Goal: Browse casually

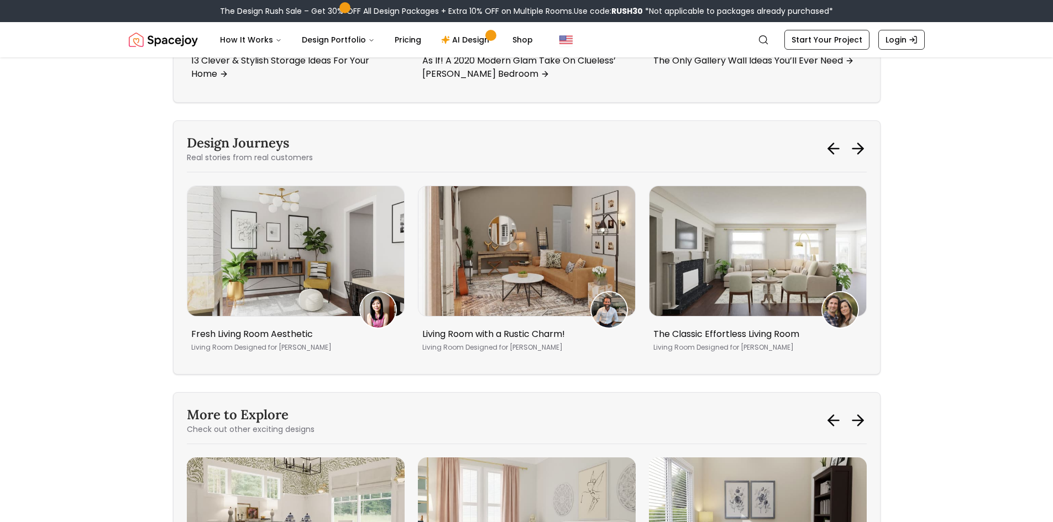
scroll to position [9260, 0]
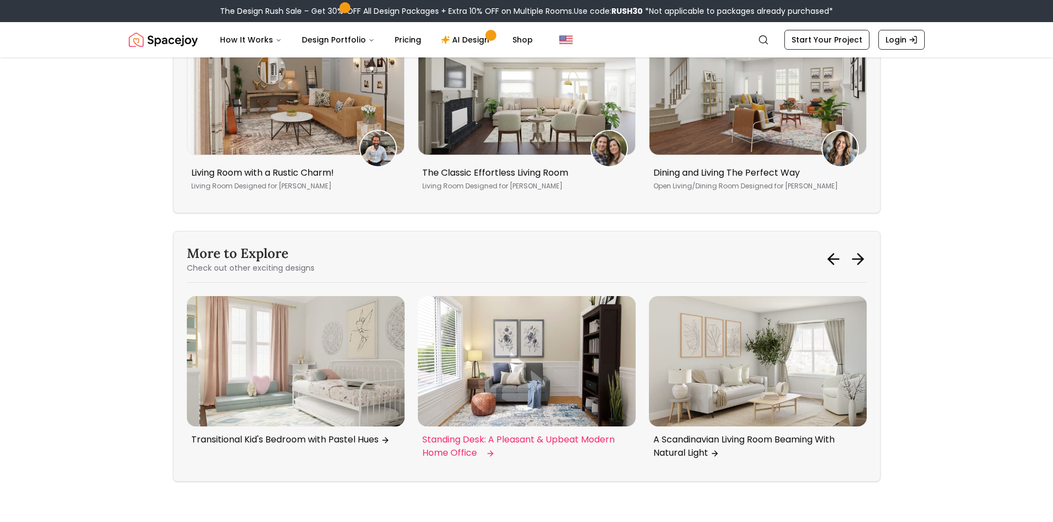
click at [533, 347] on img "4 / 6" at bounding box center [527, 361] width 218 height 130
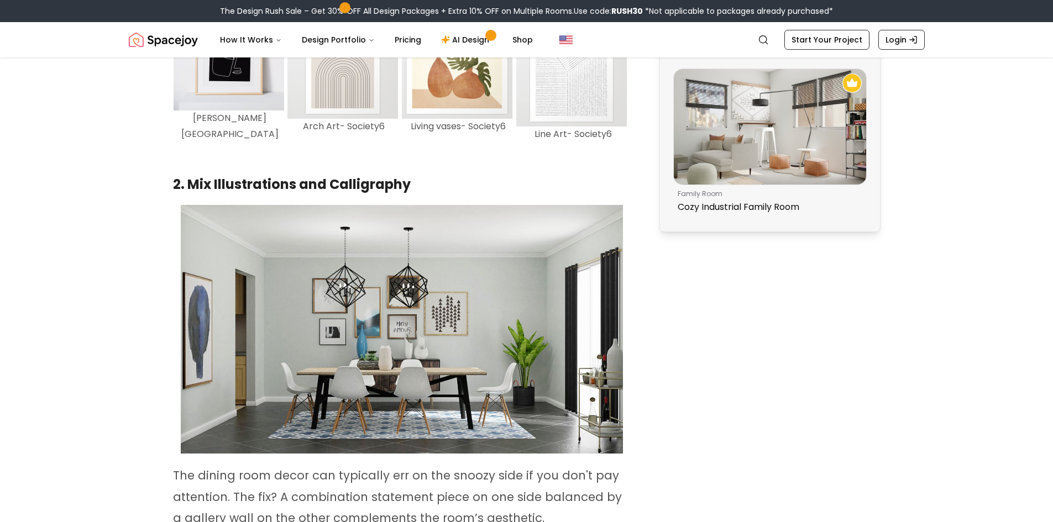
scroll to position [972, 0]
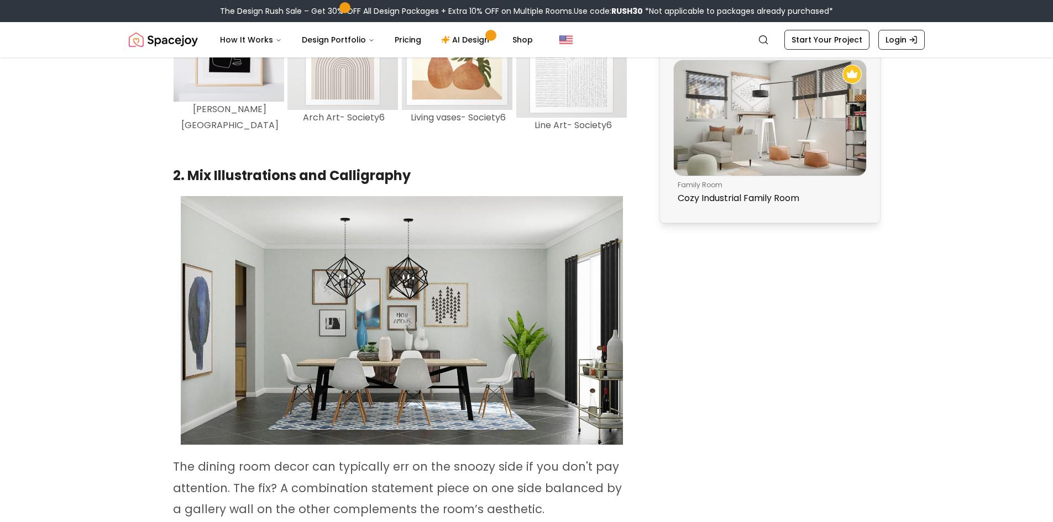
click at [396, 378] on img at bounding box center [402, 320] width 442 height 249
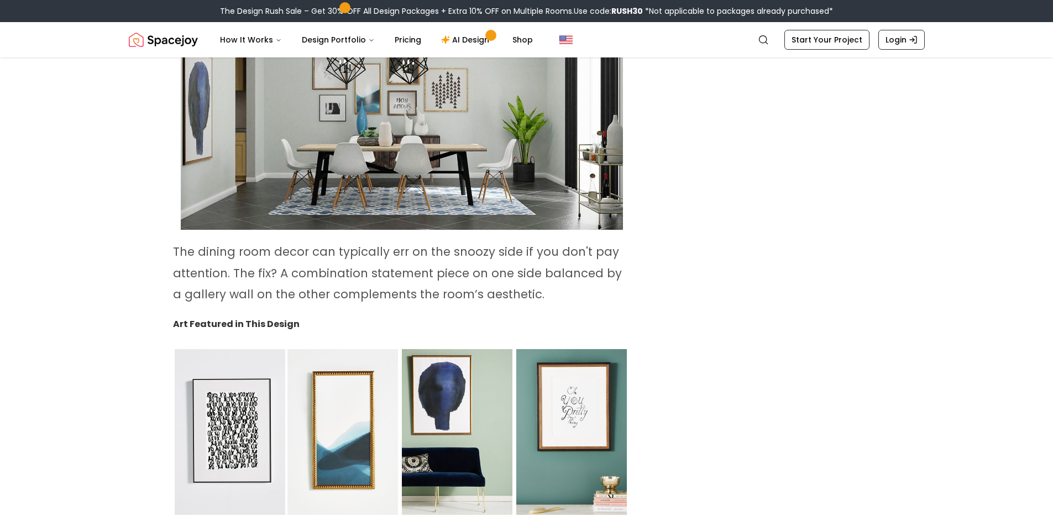
scroll to position [1193, 0]
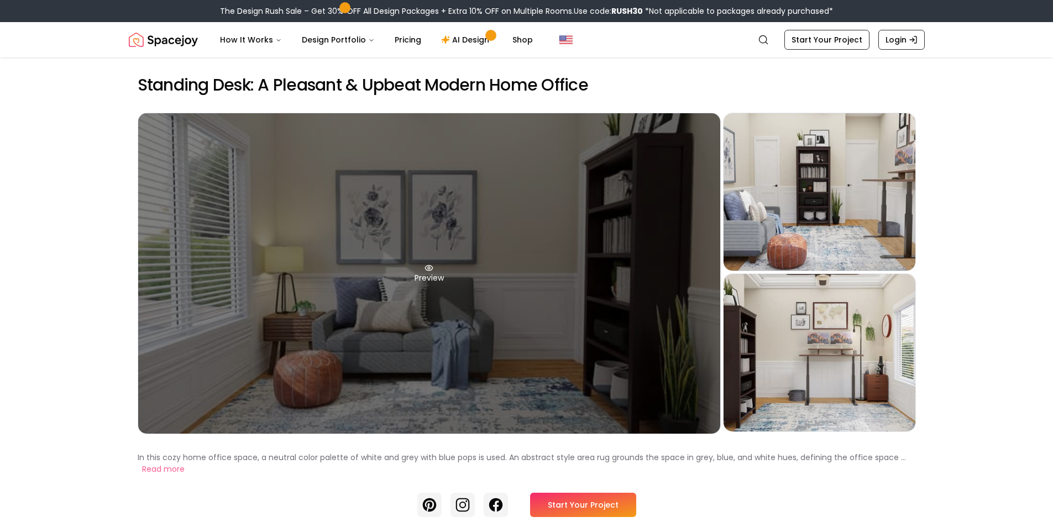
click at [430, 280] on div "Preview" at bounding box center [429, 273] width 582 height 320
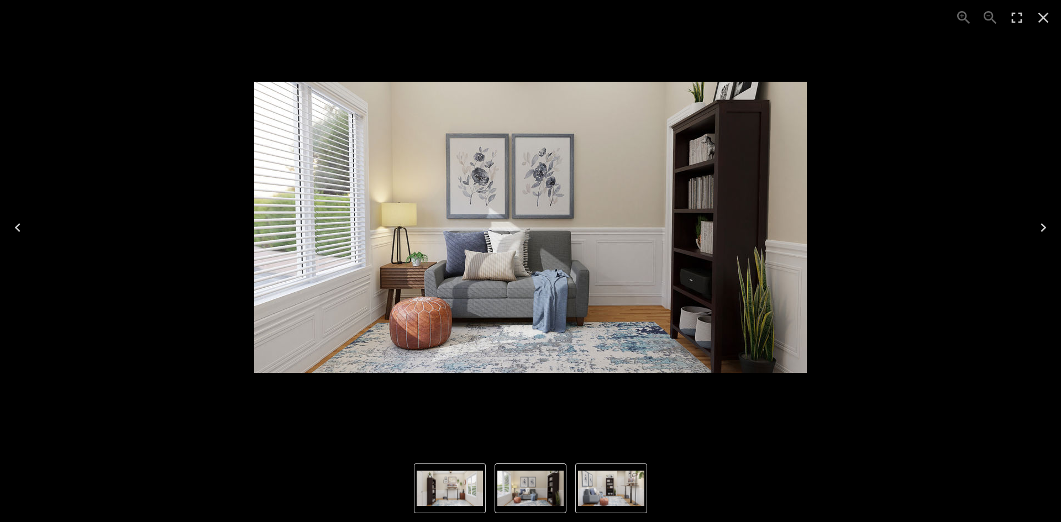
click at [1039, 226] on icon "Next" at bounding box center [1043, 228] width 18 height 18
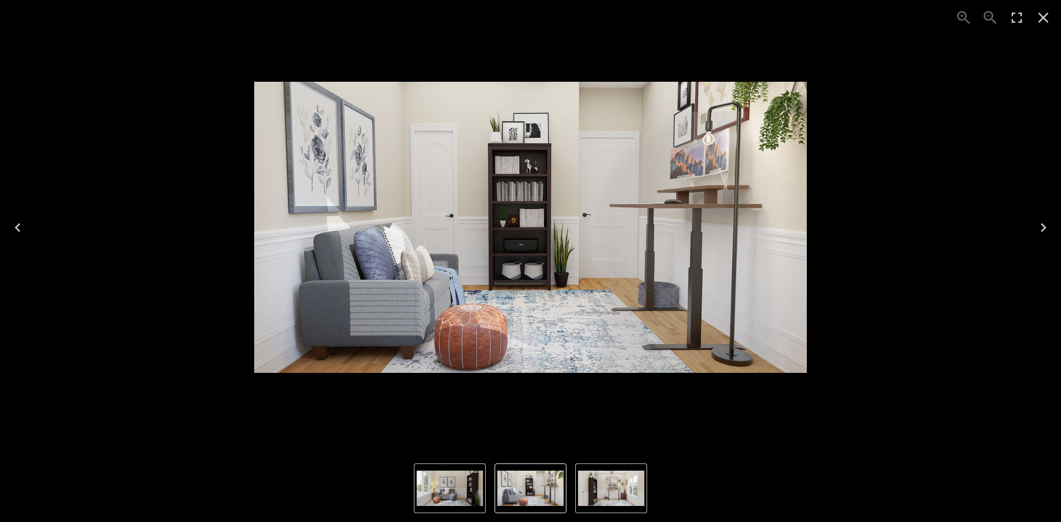
click at [1039, 226] on icon "Next" at bounding box center [1043, 228] width 18 height 18
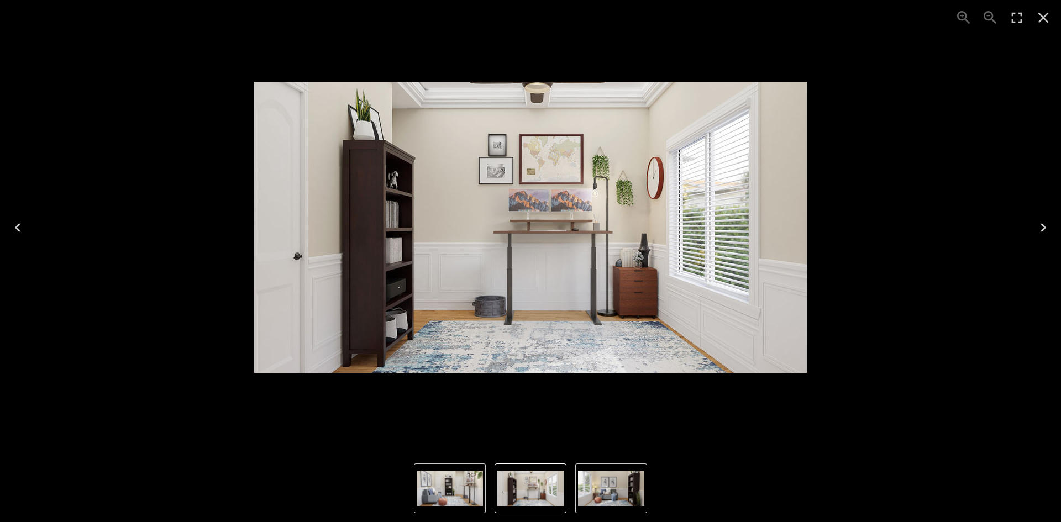
click at [1039, 226] on icon "Next" at bounding box center [1043, 228] width 18 height 18
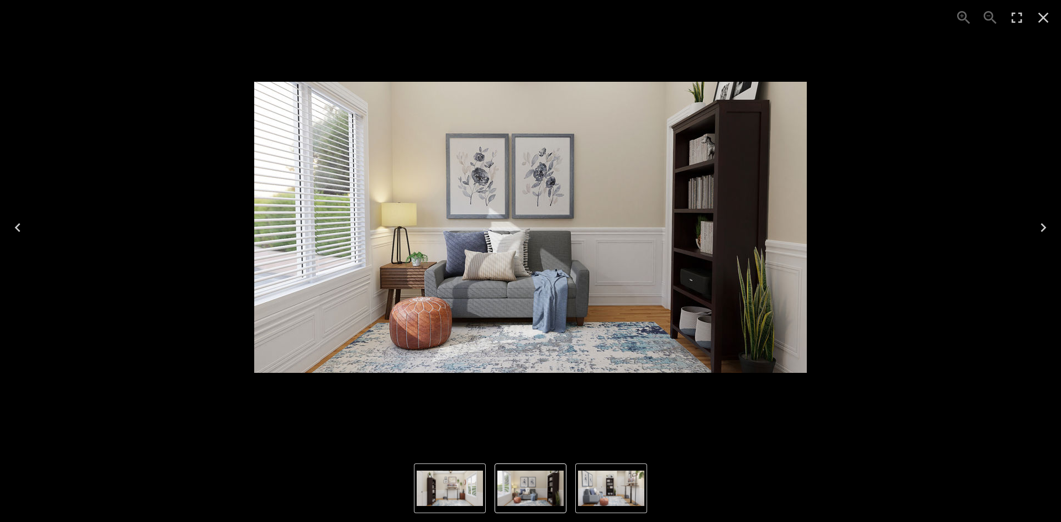
click at [1039, 226] on icon "Next" at bounding box center [1043, 228] width 18 height 18
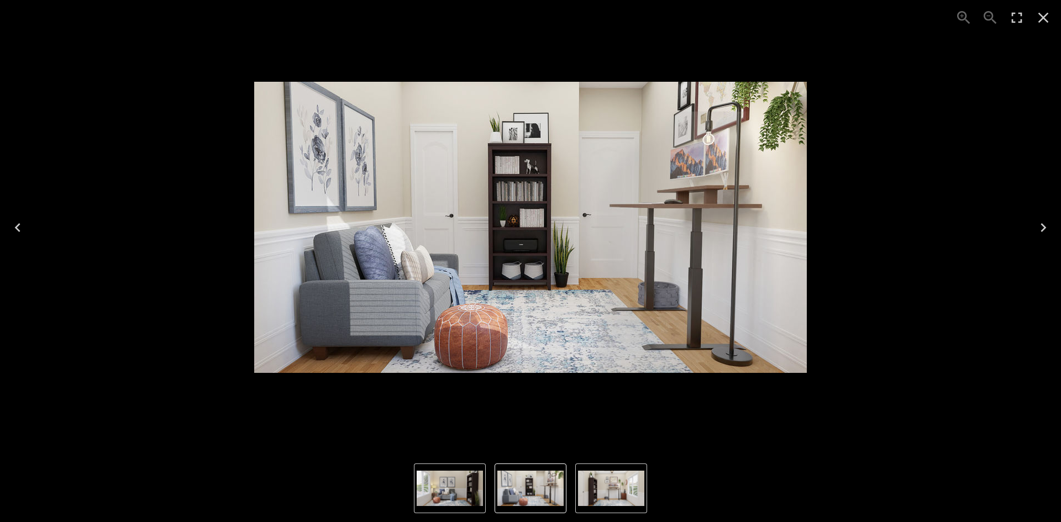
click at [1039, 226] on icon "Next" at bounding box center [1043, 228] width 18 height 18
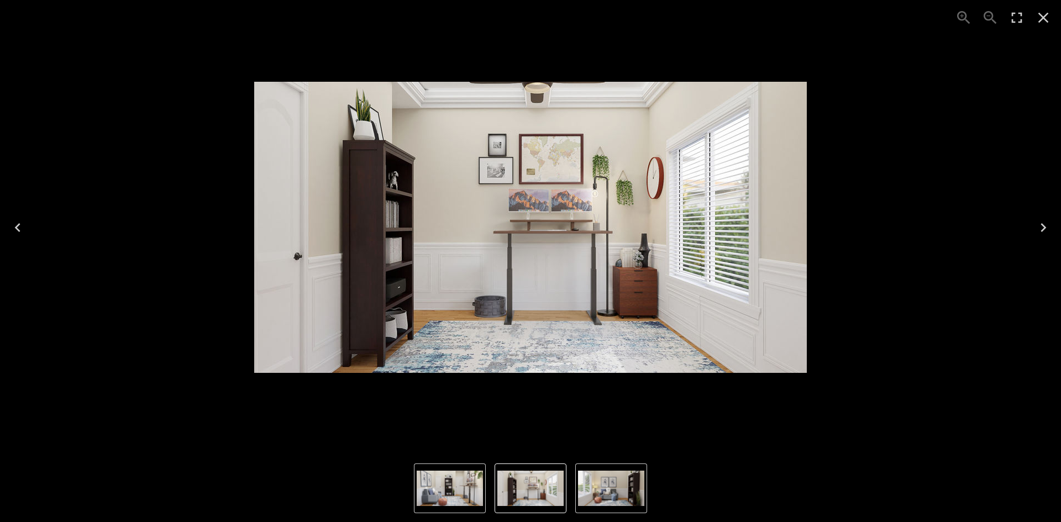
click at [1044, 22] on icon "Close" at bounding box center [1043, 18] width 18 height 18
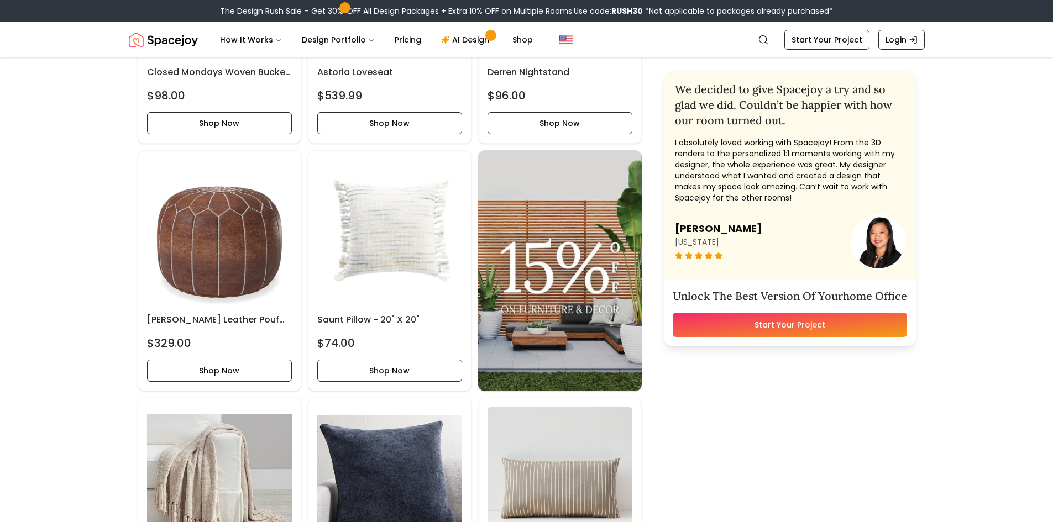
scroll to position [2431, 0]
